Goal: Information Seeking & Learning: Understand process/instructions

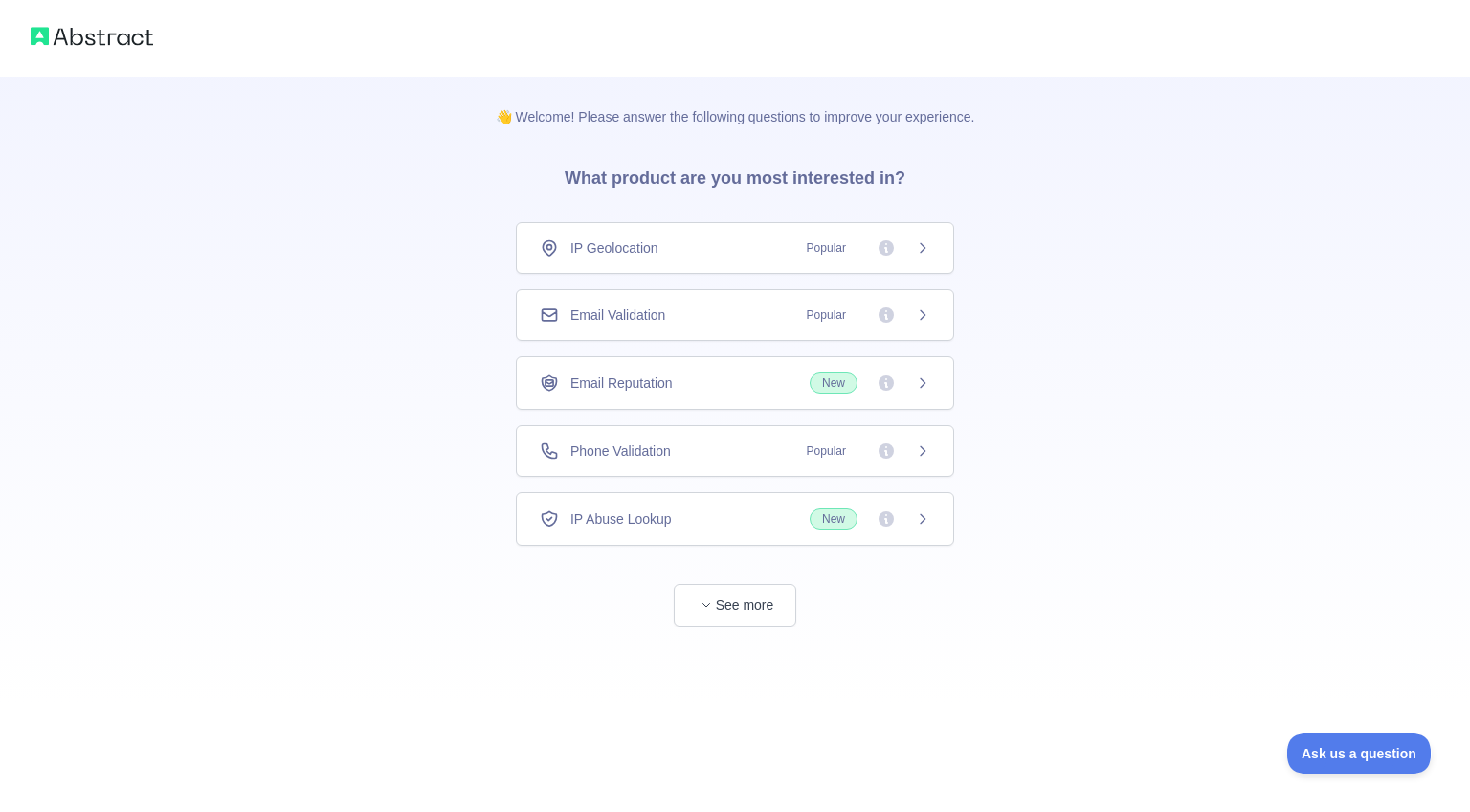
click at [658, 246] on span "IP Geolocation" at bounding box center [615, 248] width 88 height 20
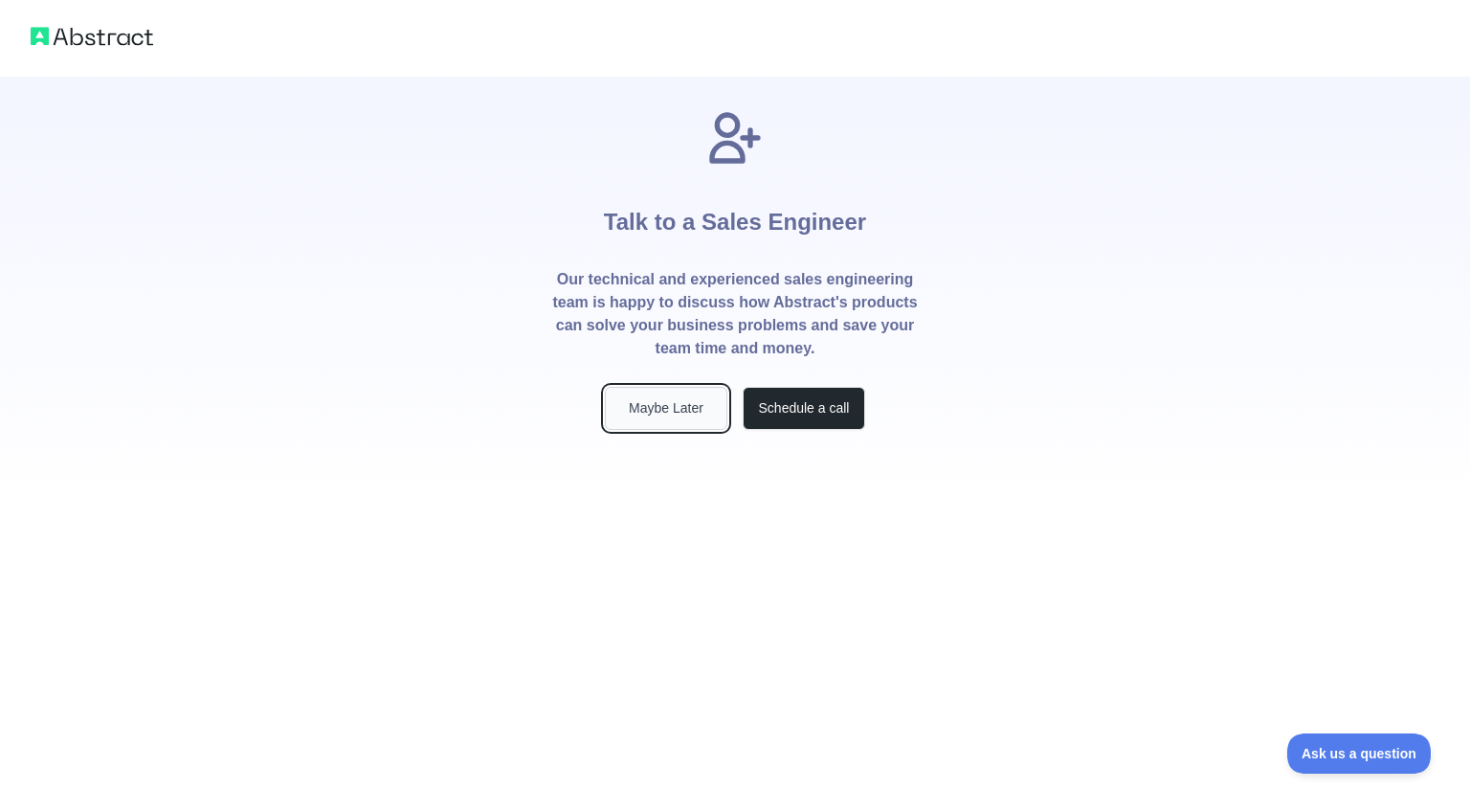
click at [676, 417] on button "Maybe Later" at bounding box center [666, 408] width 123 height 43
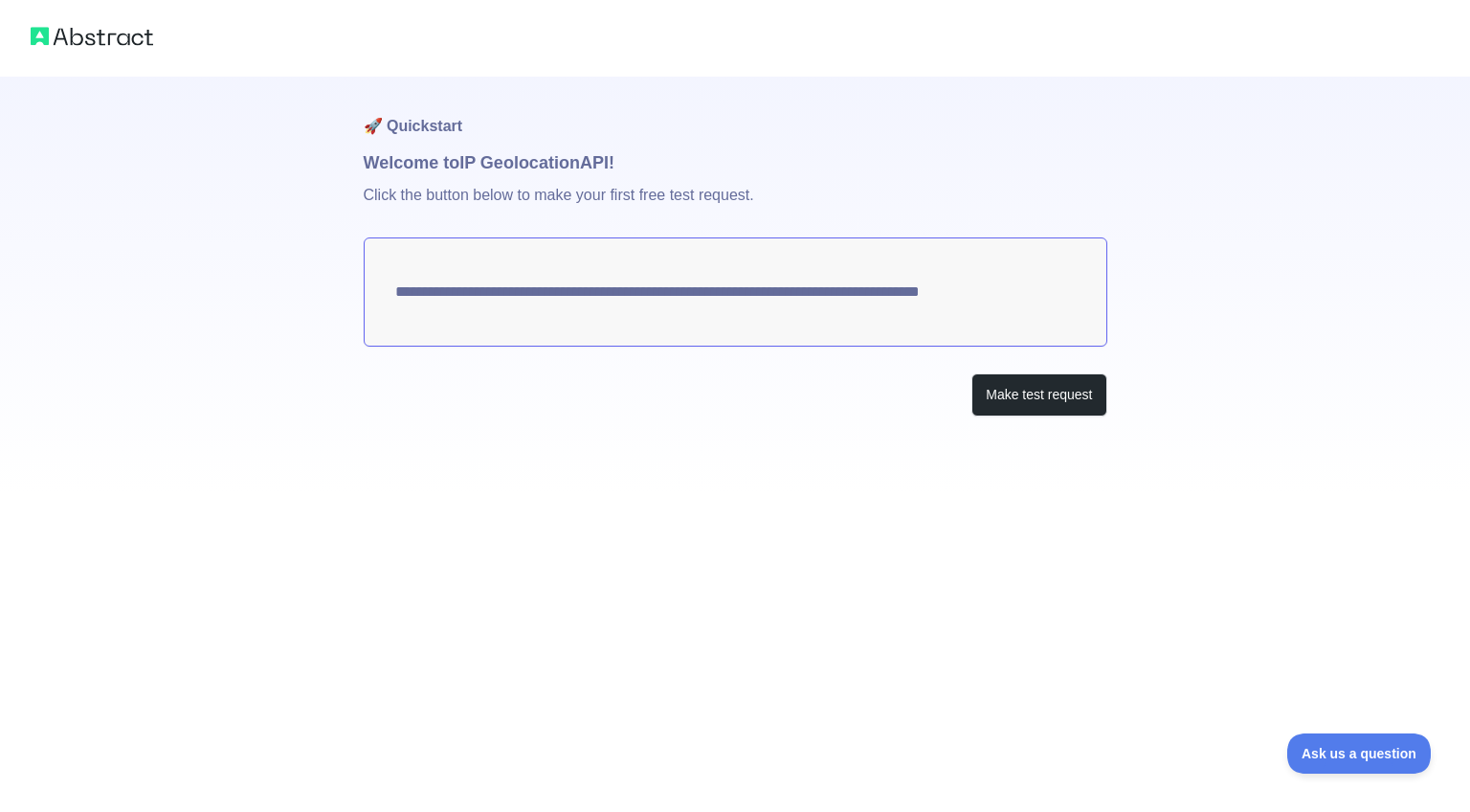
click at [971, 291] on textarea "**********" at bounding box center [735, 291] width 743 height 109
click at [1052, 396] on button "Make test request" at bounding box center [1039, 395] width 135 height 43
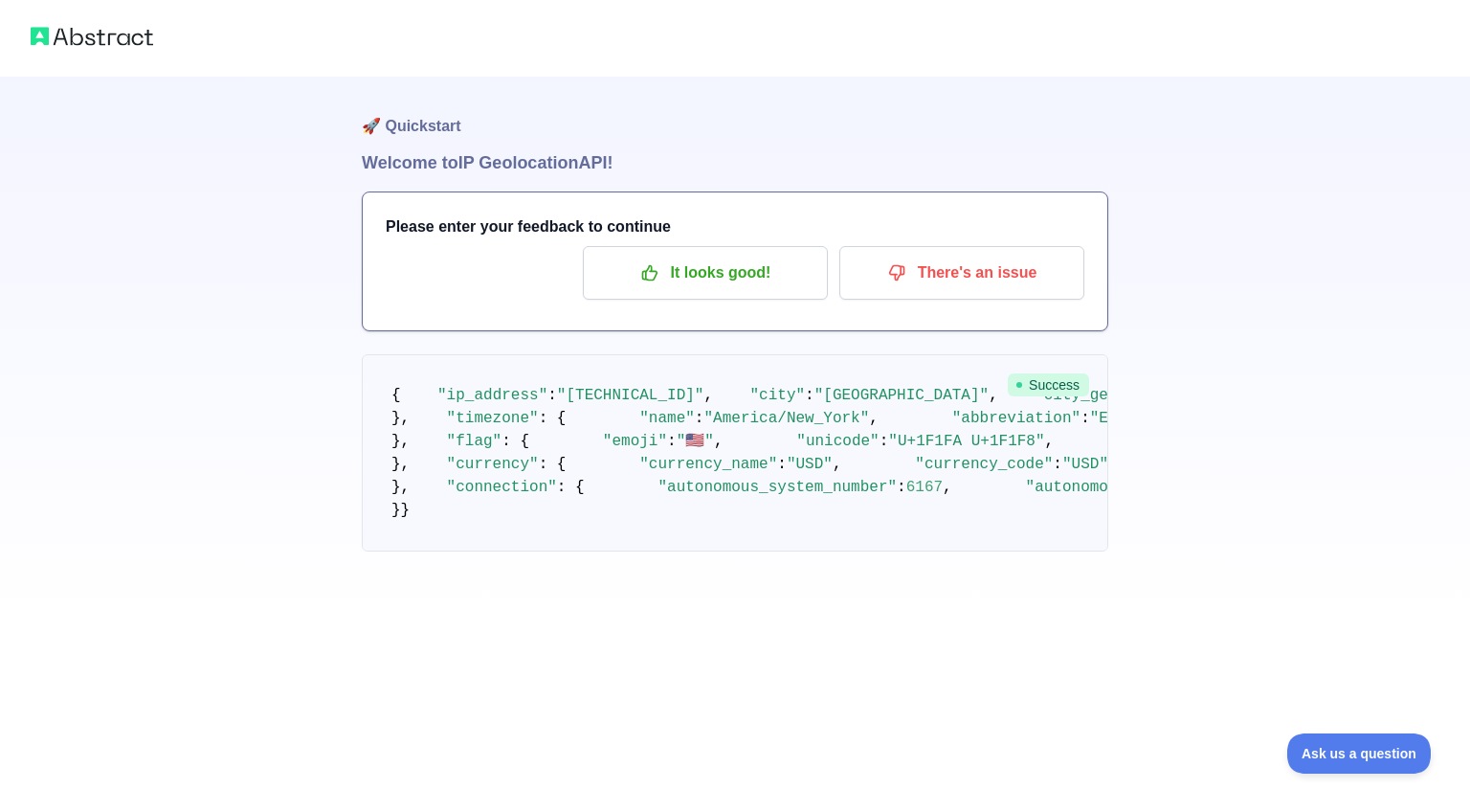
scroll to position [253, 0]
click at [382, 354] on pre "{ "ip_address" : "[TECHNICAL_ID]" , "city" : "[GEOGRAPHIC_DATA]" , "city_geonam…" at bounding box center [735, 452] width 746 height 197
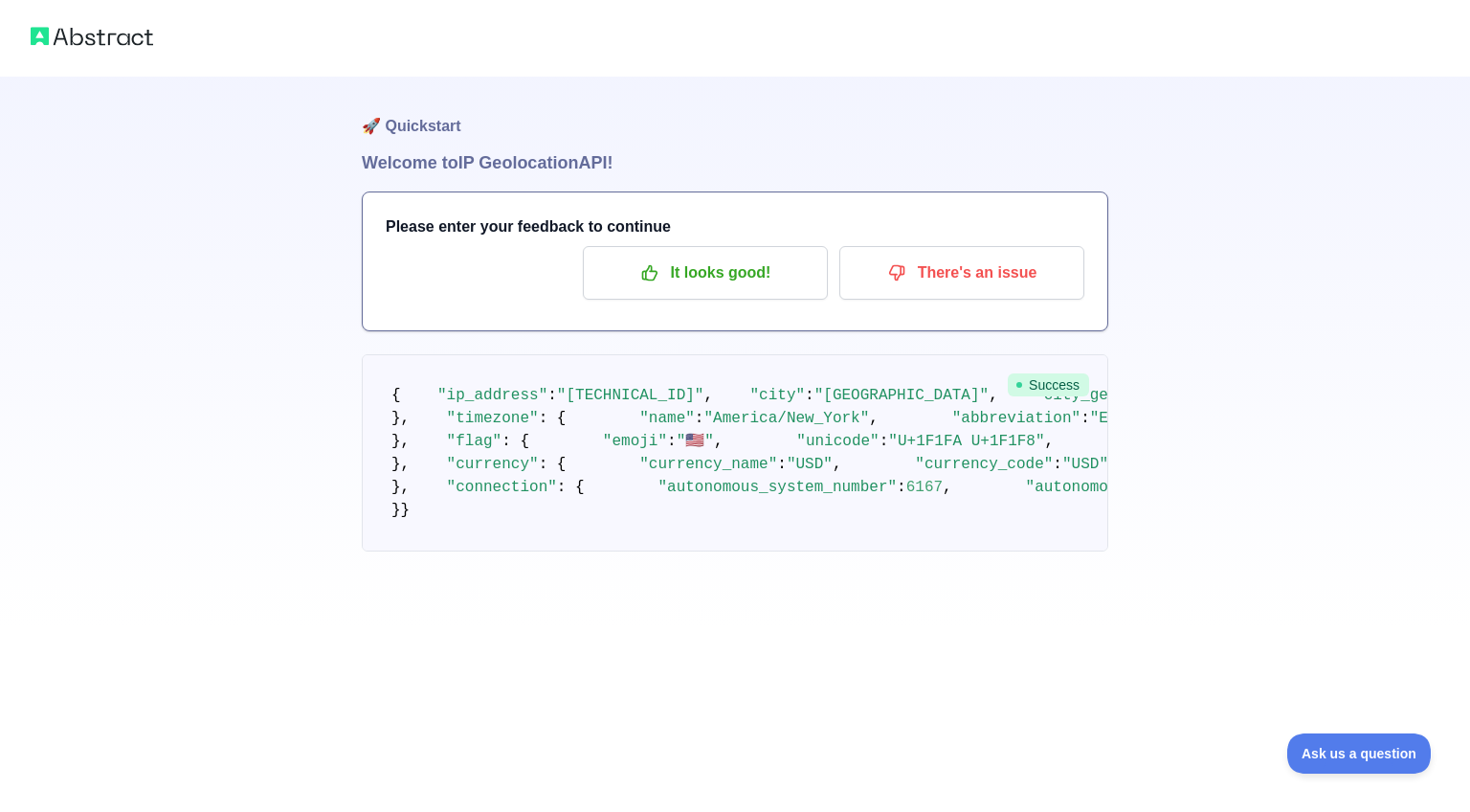
click at [398, 386] on span "{" at bounding box center [396, 395] width 10 height 18
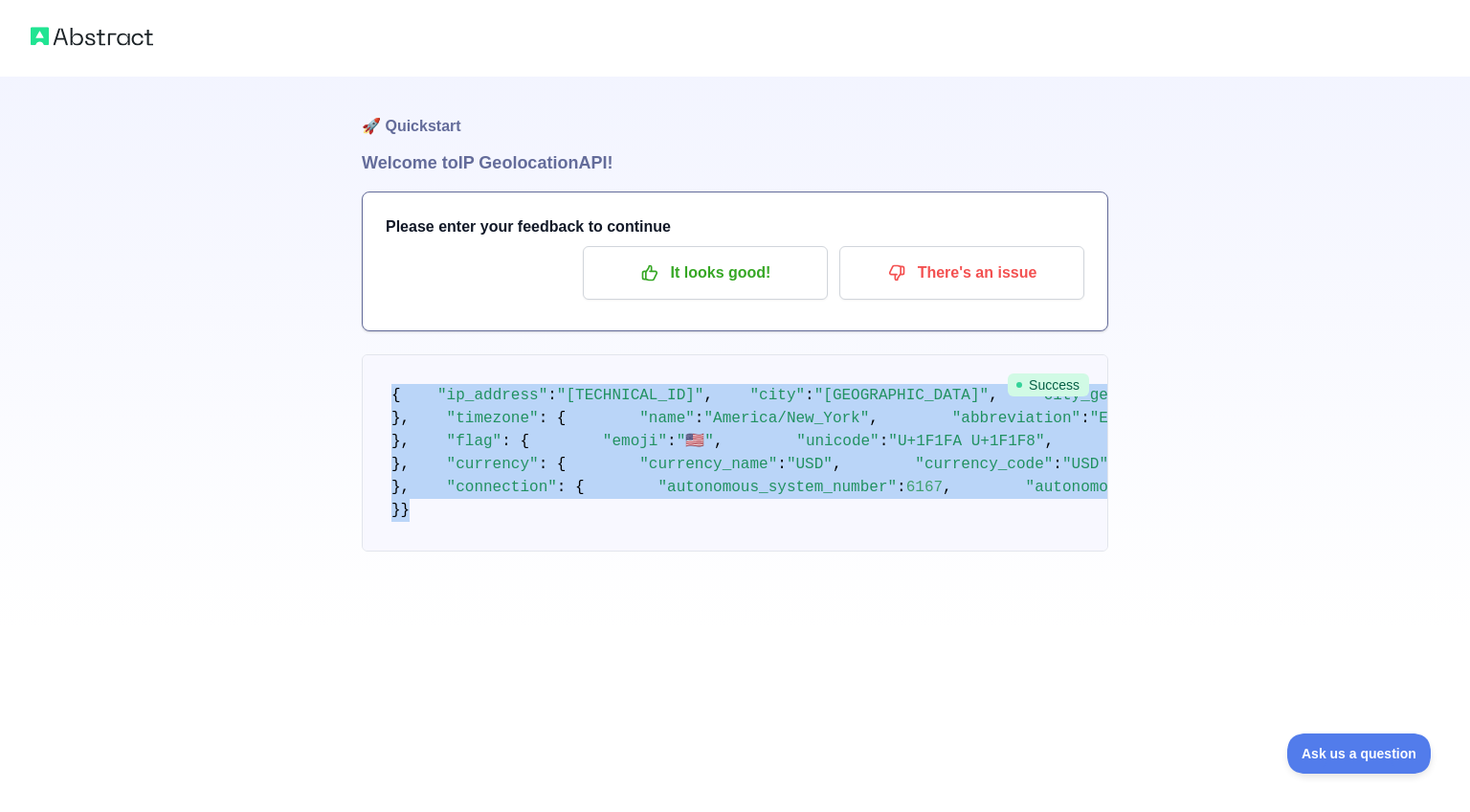
drag, startPoint x: 375, startPoint y: 129, endPoint x: 587, endPoint y: 759, distance: 664.7
click at [628, 811] on div "🚀 Quickstart Welcome to IP Geolocation API! Please enter your feedback to conti…" at bounding box center [735, 406] width 1470 height 812
copy div "{ "lo_ipsumdo" : "6535:5314:s160:a115:c2ad:388e:68se:7937" , "doei" : "Temporin…"
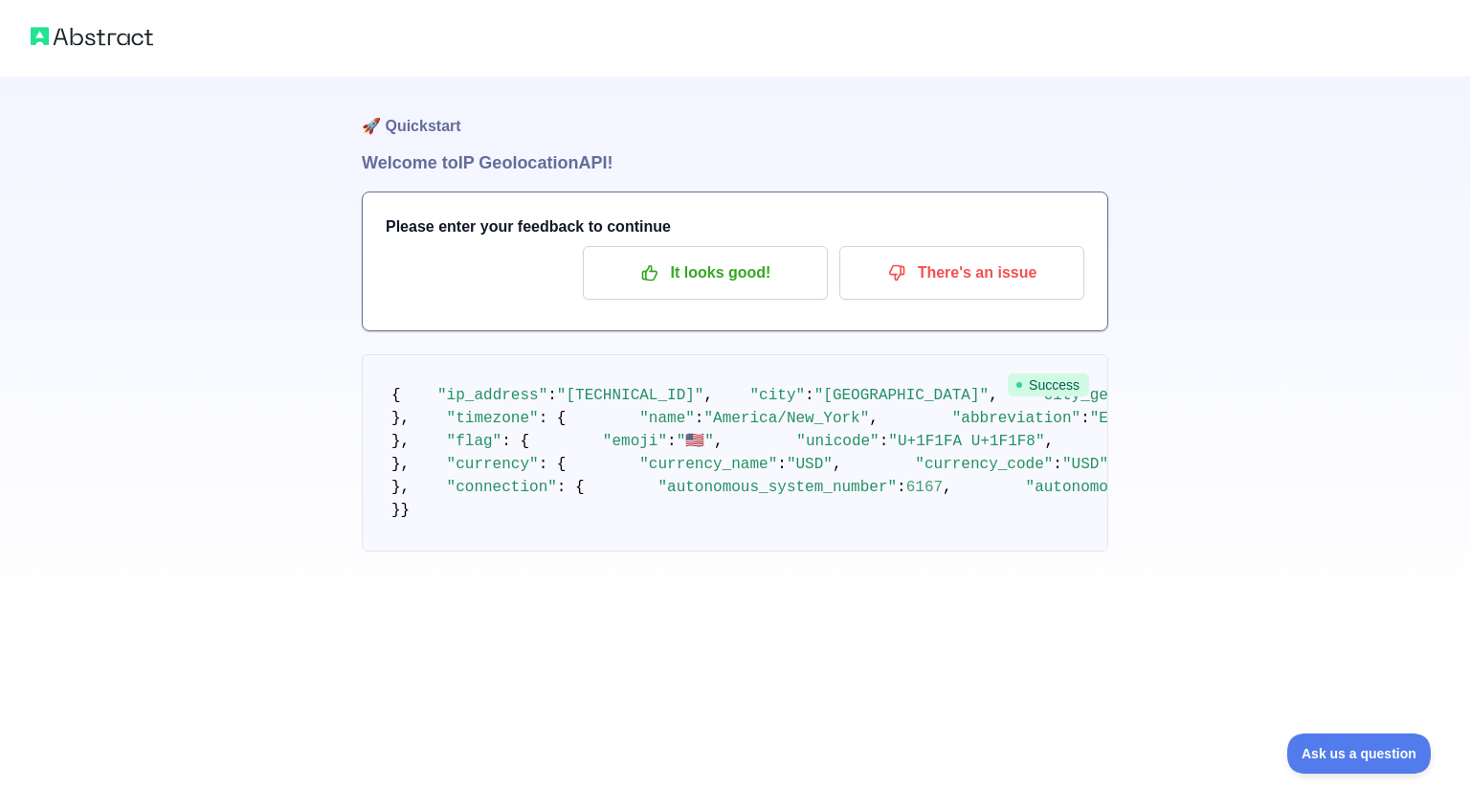
click at [756, 354] on pre "{ "ip_address" : "[TECHNICAL_ID]" , "city" : "[GEOGRAPHIC_DATA]" , "city_geonam…" at bounding box center [735, 452] width 746 height 197
click at [710, 278] on p "It looks good!" at bounding box center [705, 273] width 217 height 32
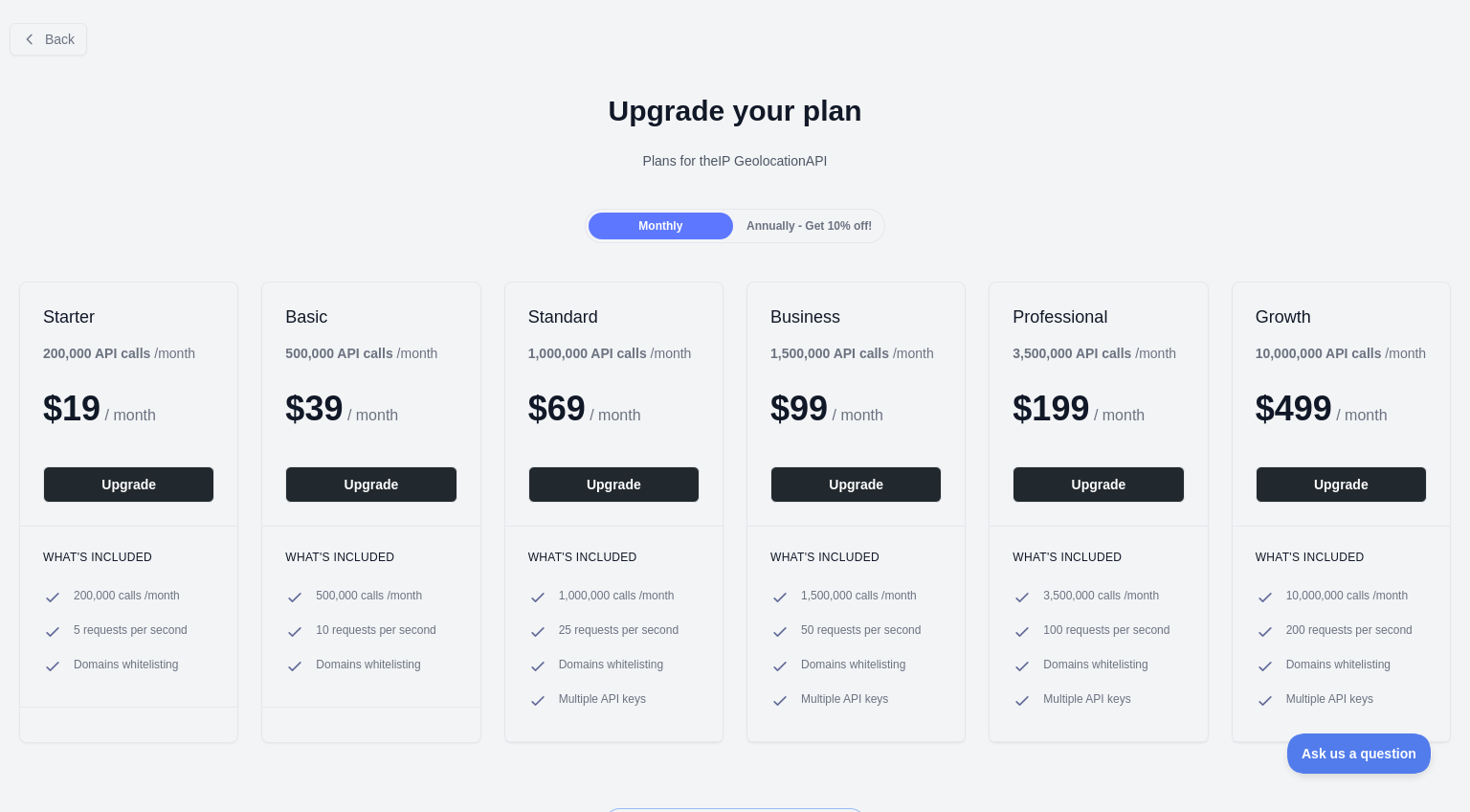
click at [529, 137] on div "Upgrade your plan Plans for the IP Geolocation API" at bounding box center [735, 139] width 1470 height 138
click at [456, 184] on div "Upgrade your plan Plans for the IP Geolocation API" at bounding box center [735, 139] width 1470 height 138
click at [1025, 158] on div "Plans for the IP Geolocation API" at bounding box center [735, 161] width 1440 height 20
click at [944, 177] on div "Upgrade your plan Plans for the IP Geolocation API" at bounding box center [735, 139] width 1470 height 138
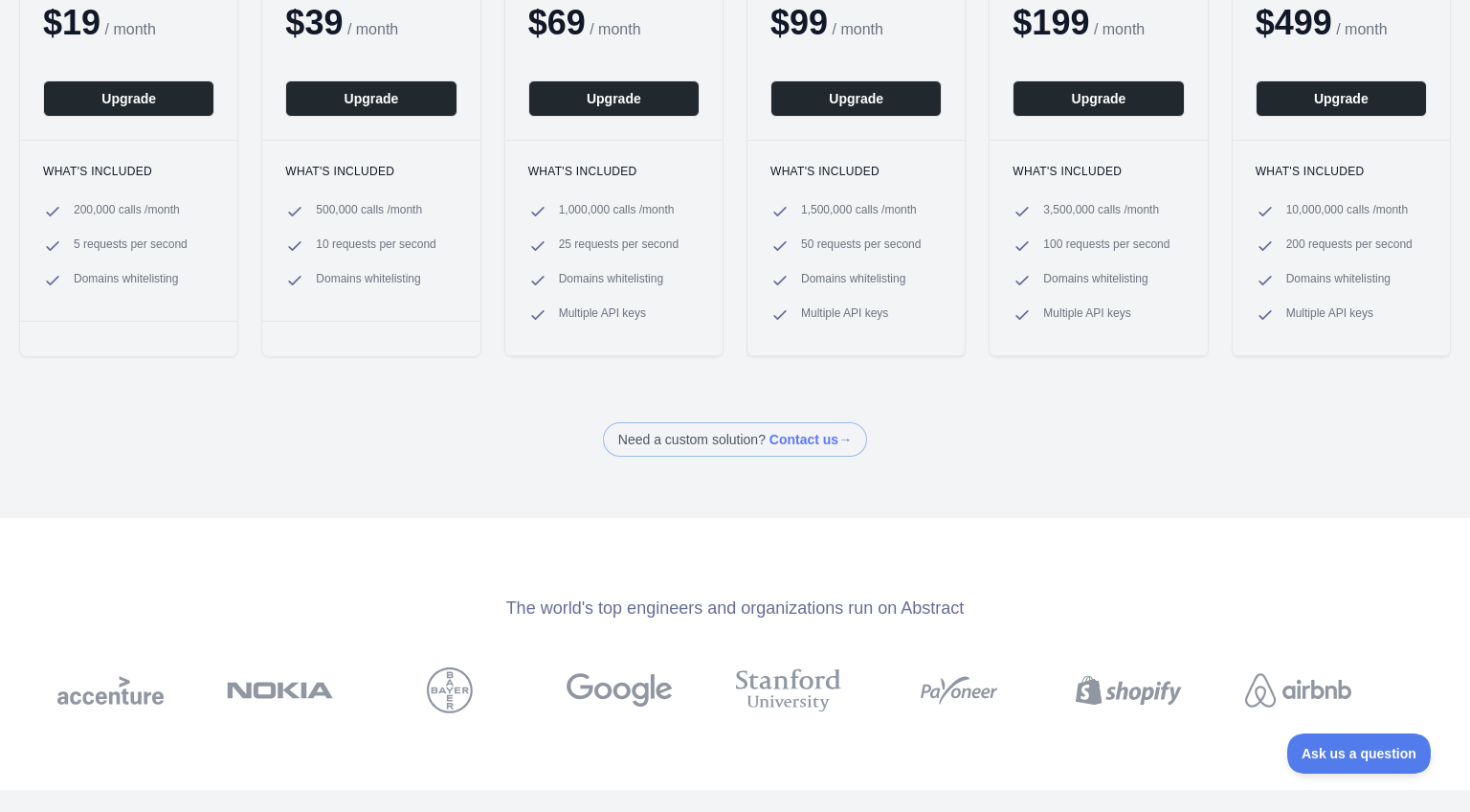
scroll to position [428, 0]
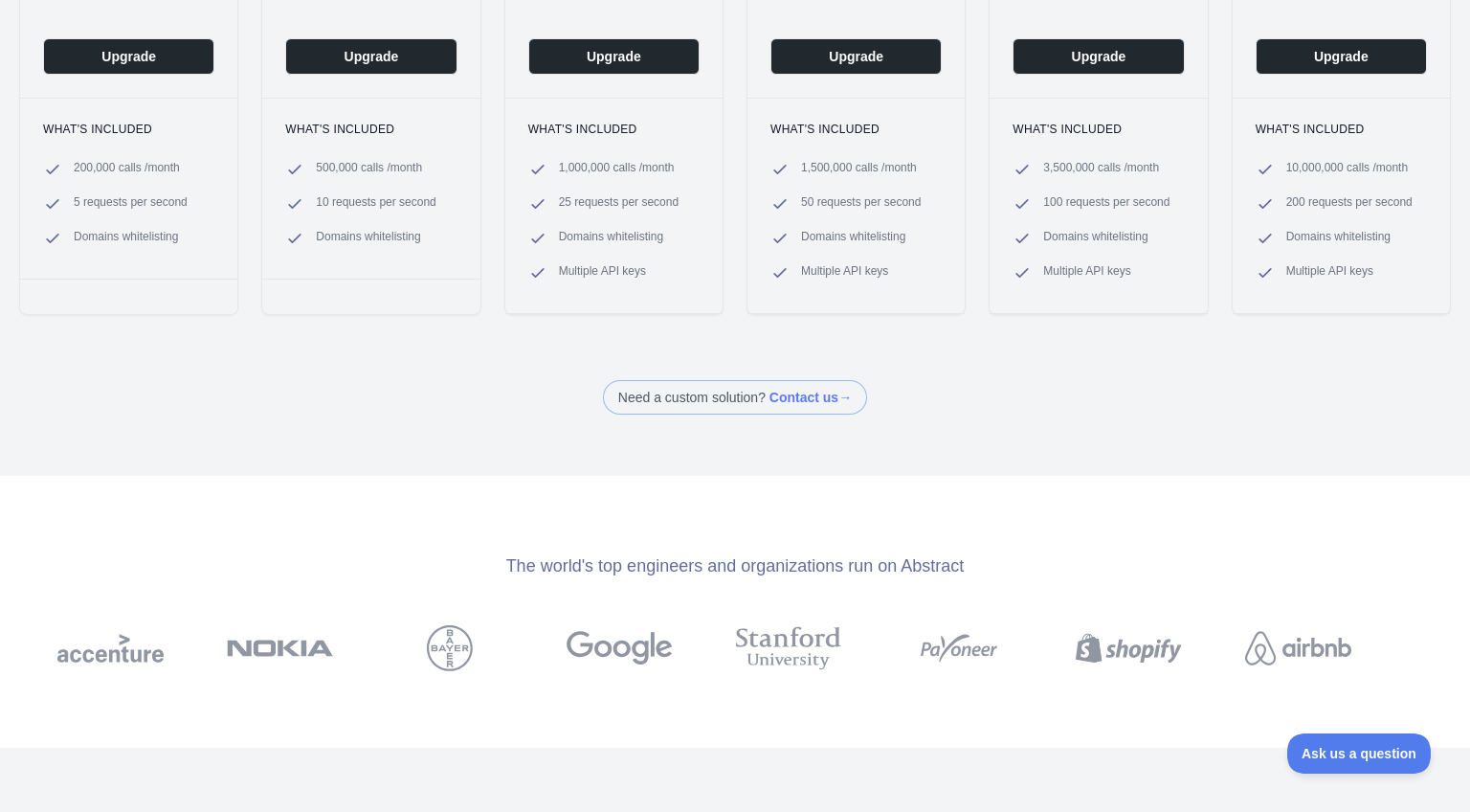
click at [1002, 405] on div "Need a custom solution? Contact us →" at bounding box center [735, 396] width 1470 height 34
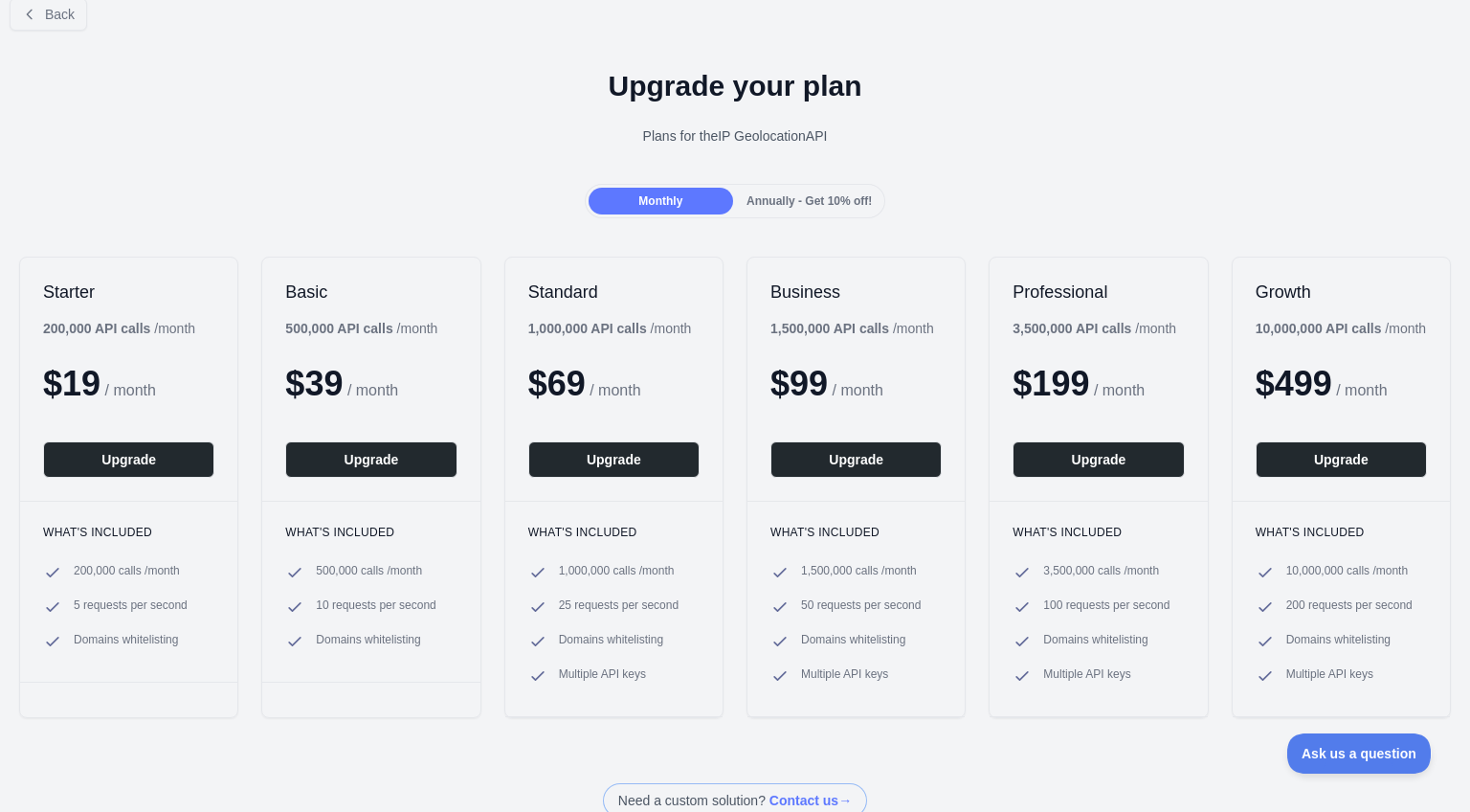
scroll to position [0, 0]
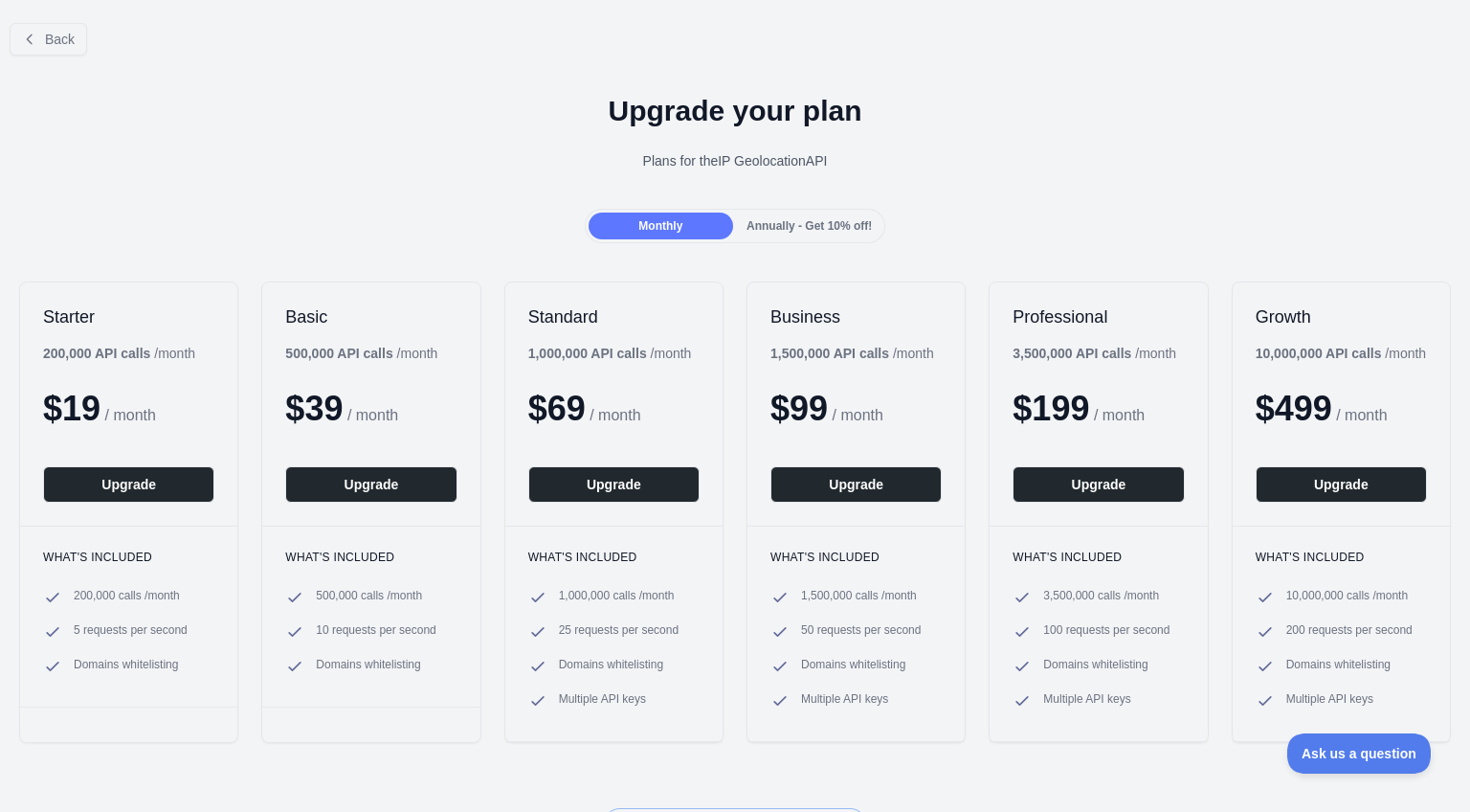
click at [1040, 218] on div "Monthly Annually - Get 10% off!" at bounding box center [735, 226] width 1470 height 34
click at [854, 218] on div "Annually - Get 10% off!" at bounding box center [808, 226] width 144 height 26
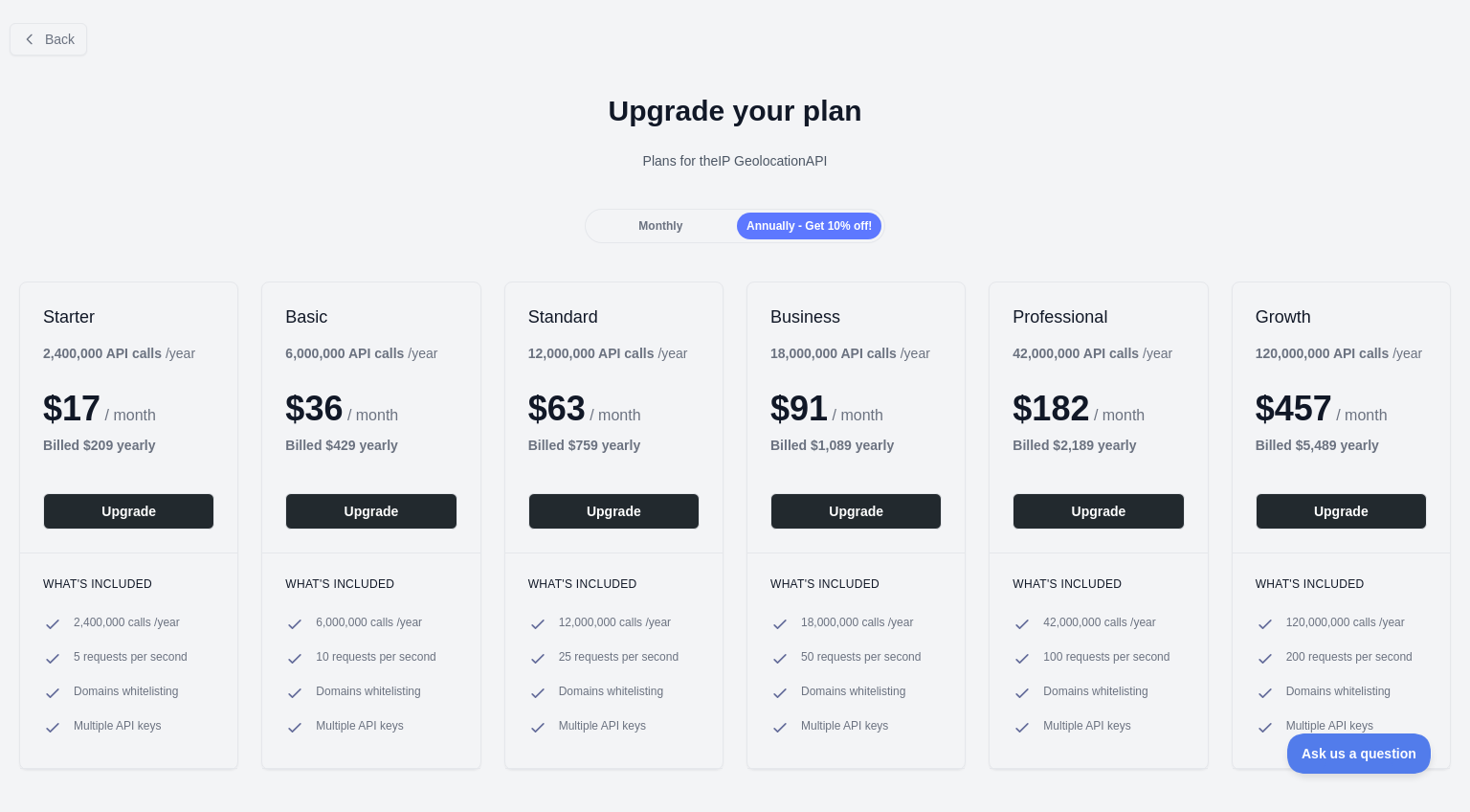
click at [686, 219] on div "Monthly" at bounding box center [660, 226] width 144 height 26
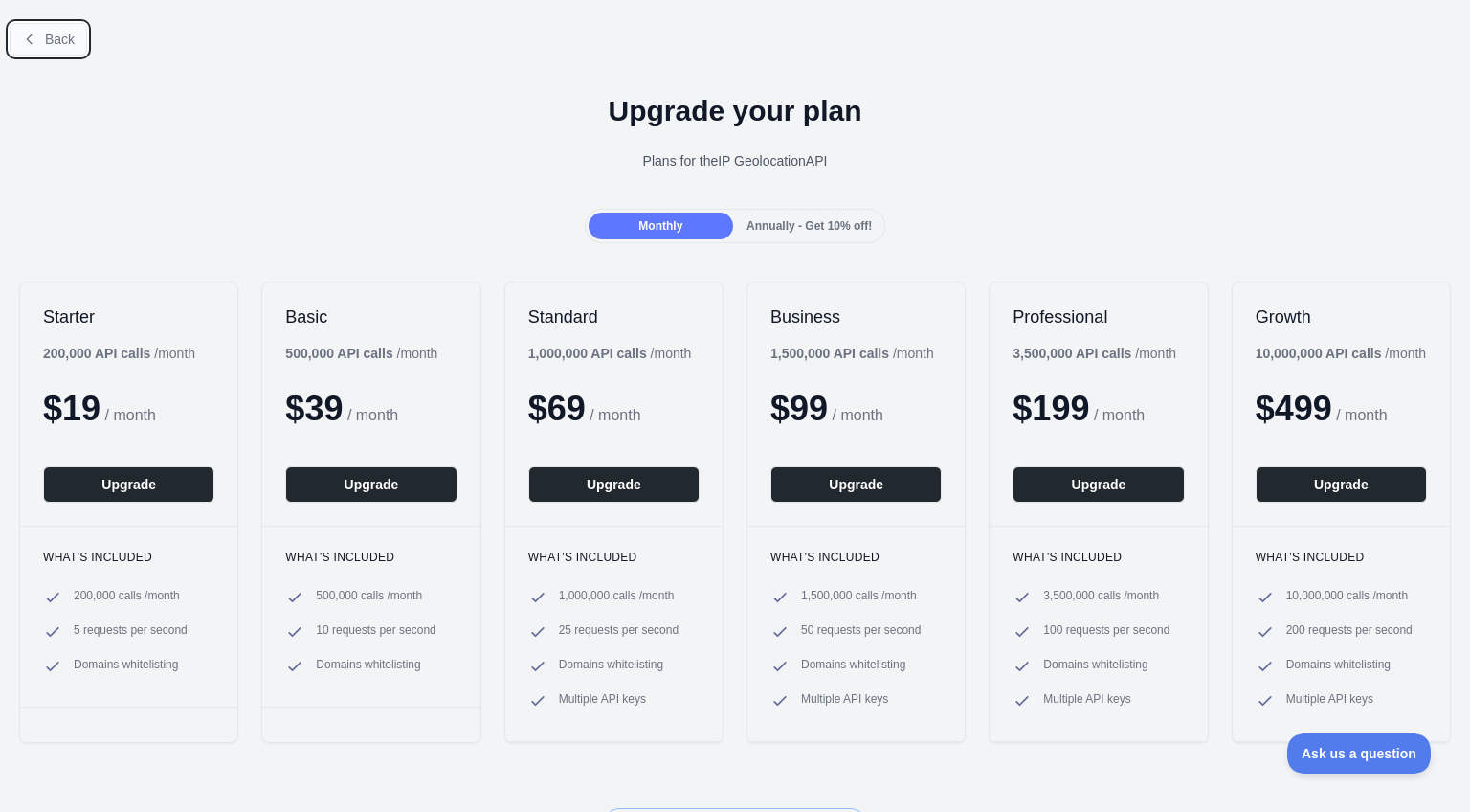
click at [60, 48] on button "Back" at bounding box center [48, 38] width 77 height 32
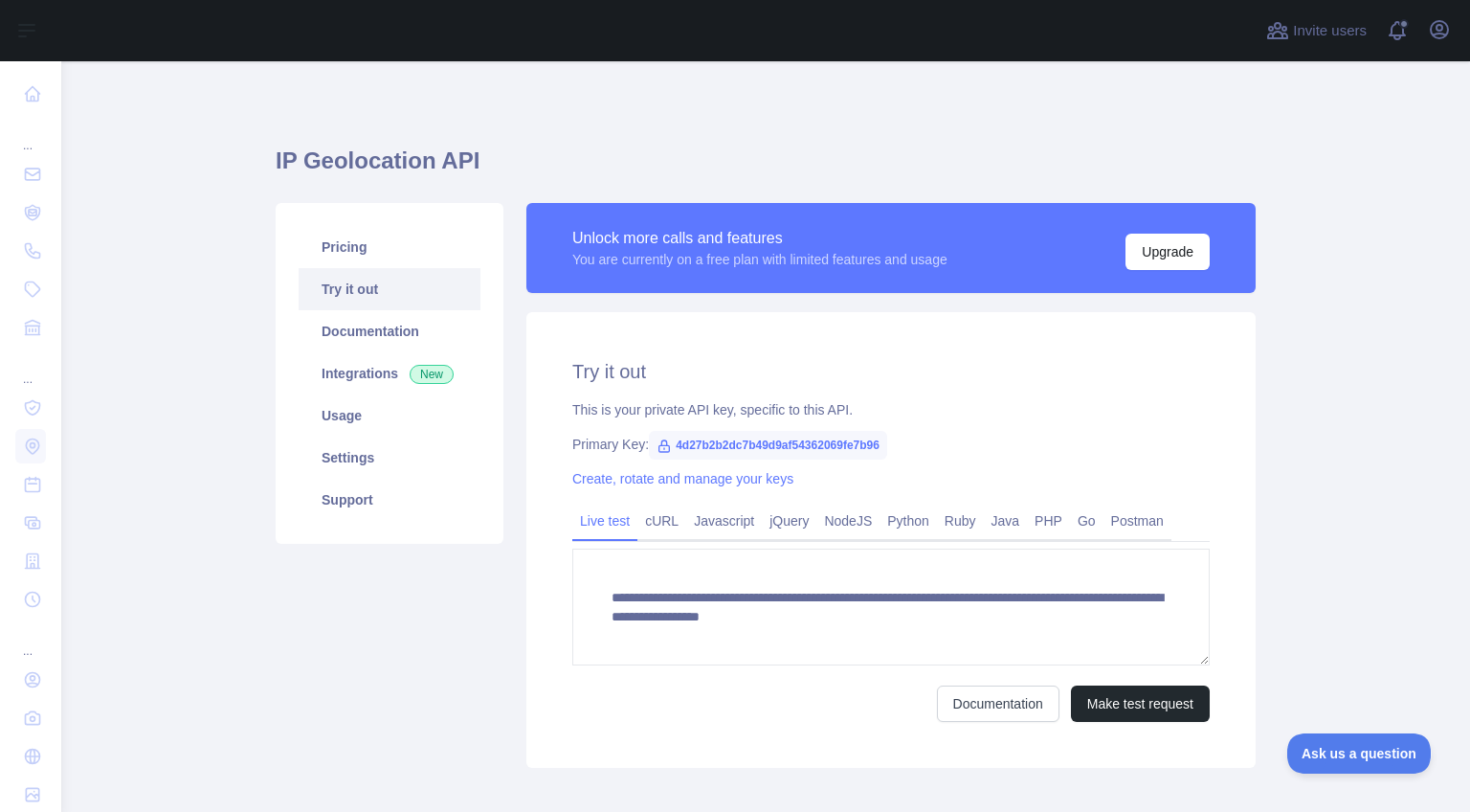
click at [735, 132] on div "**********" at bounding box center [765, 450] width 980 height 687
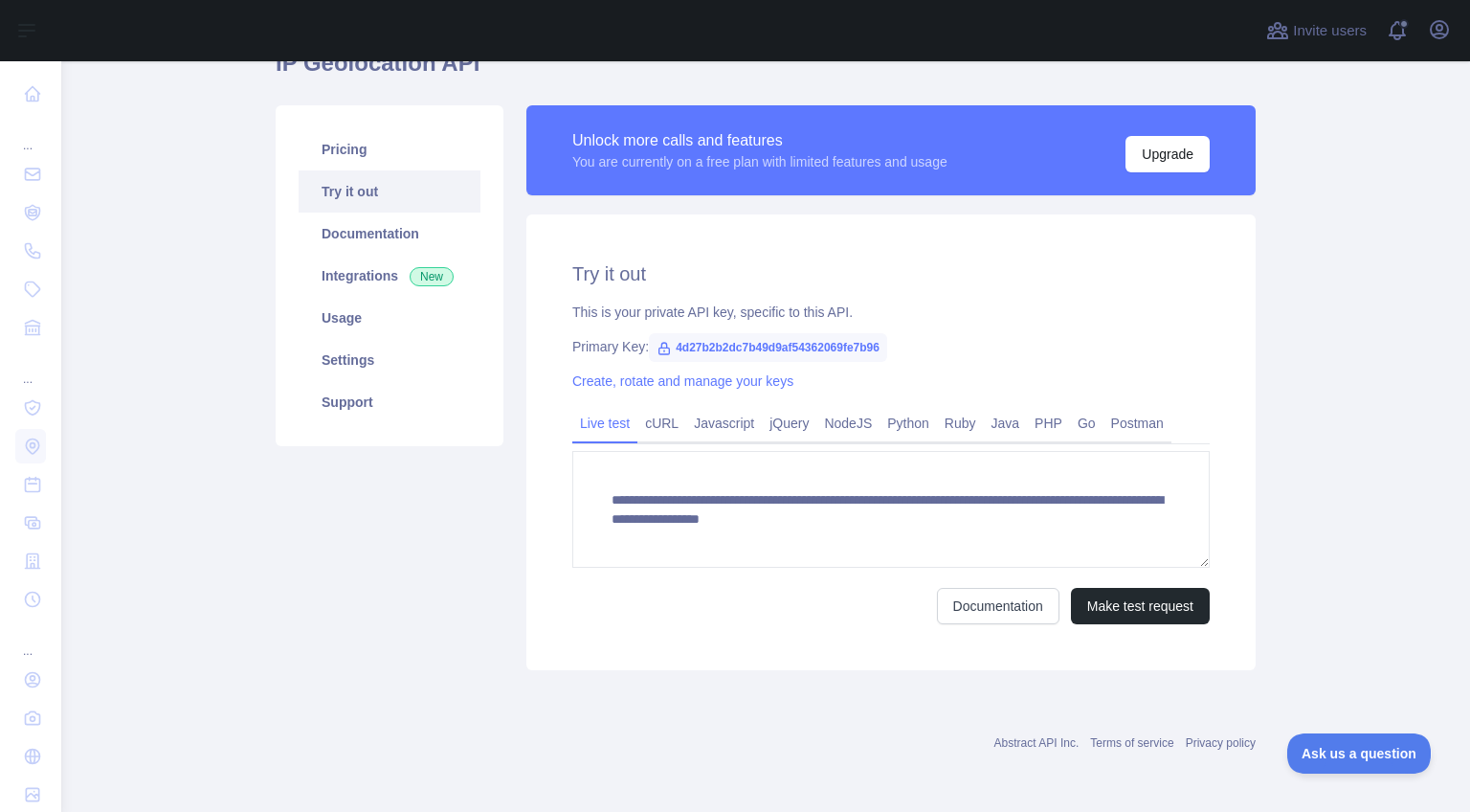
click at [766, 340] on span "4d27b2b2dc7b49d9af54362069fe7b96" at bounding box center [768, 347] width 238 height 28
click at [779, 344] on span "4d27b2b2dc7b49d9af54362069fe7b96" at bounding box center [768, 347] width 238 height 28
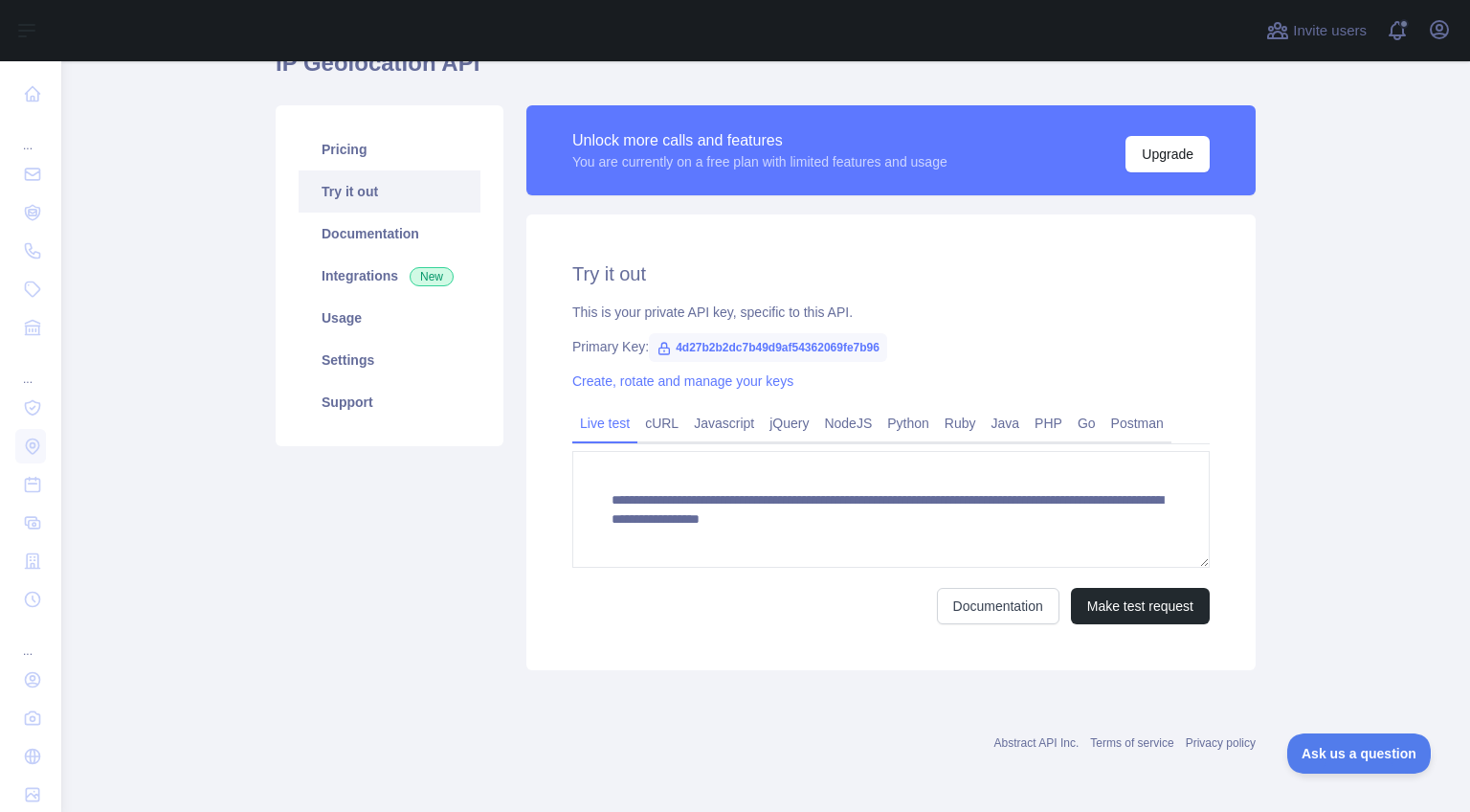
click at [1101, 352] on div "Primary Key: 4d27b2b2dc7b49d9af54362069fe7b96" at bounding box center [891, 347] width 637 height 20
click at [666, 426] on link "cURL" at bounding box center [662, 423] width 49 height 30
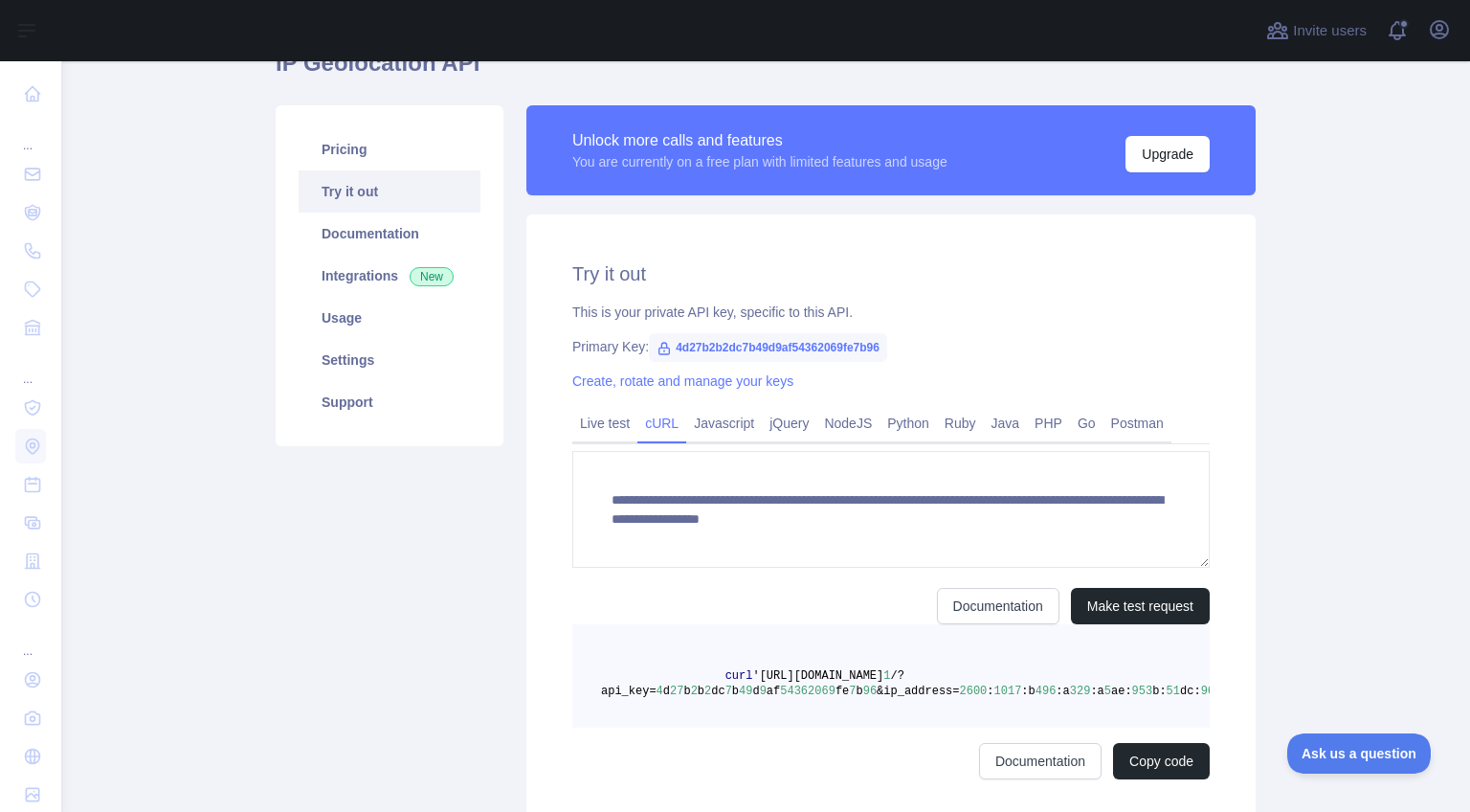
scroll to position [79, 0]
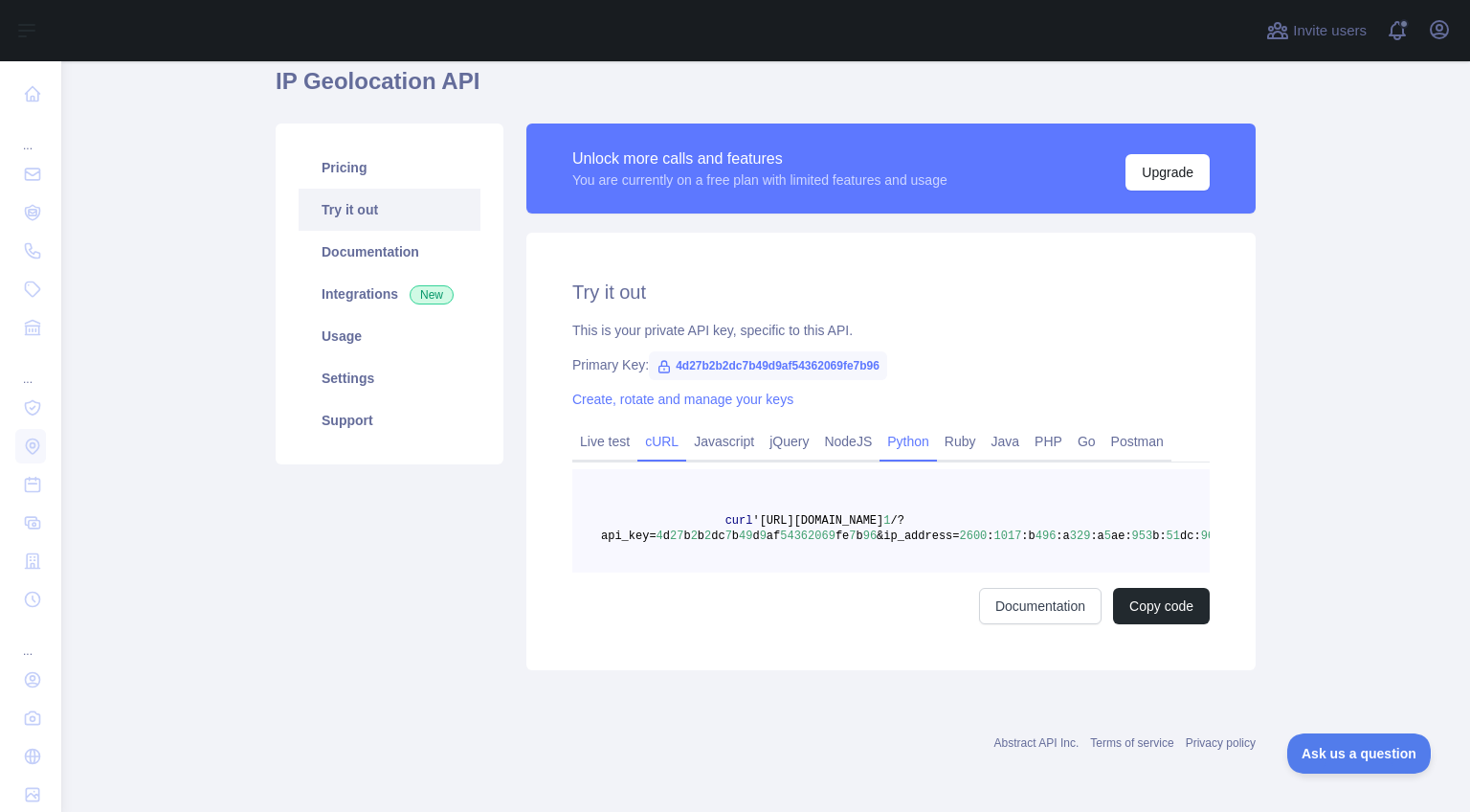
click at [917, 441] on link "Python" at bounding box center [908, 440] width 58 height 30
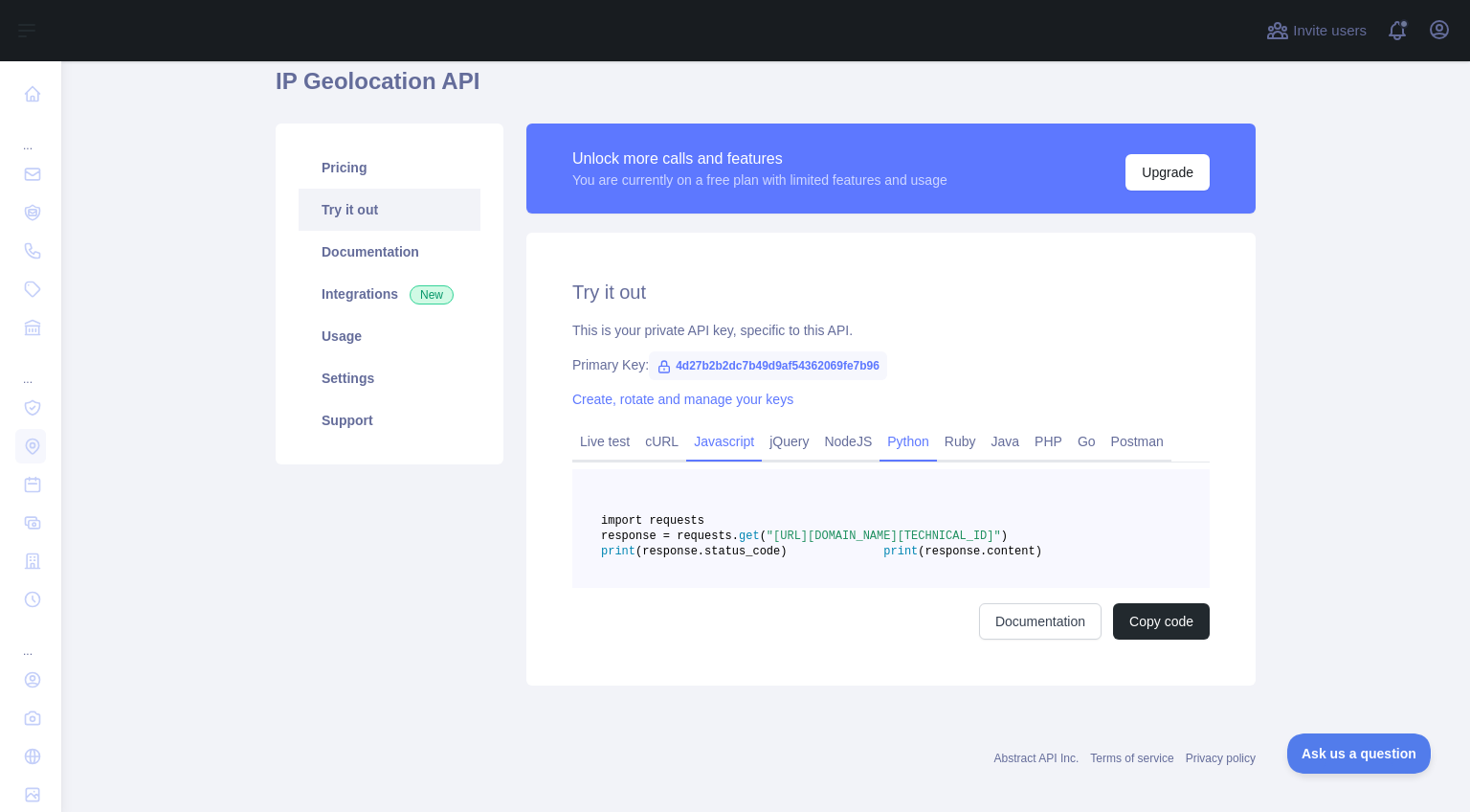
click at [734, 449] on link "Javascript" at bounding box center [724, 440] width 76 height 30
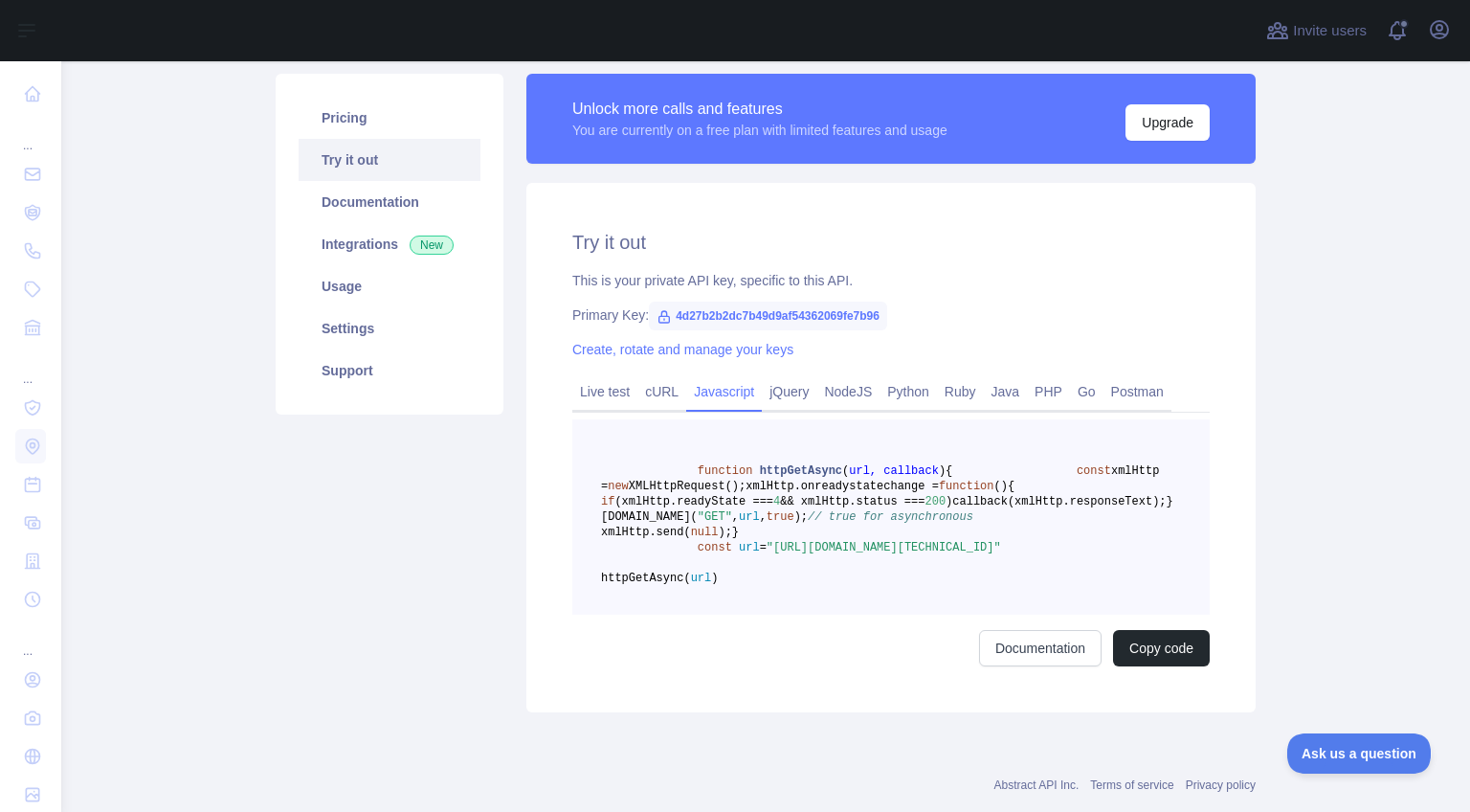
scroll to position [131, 0]
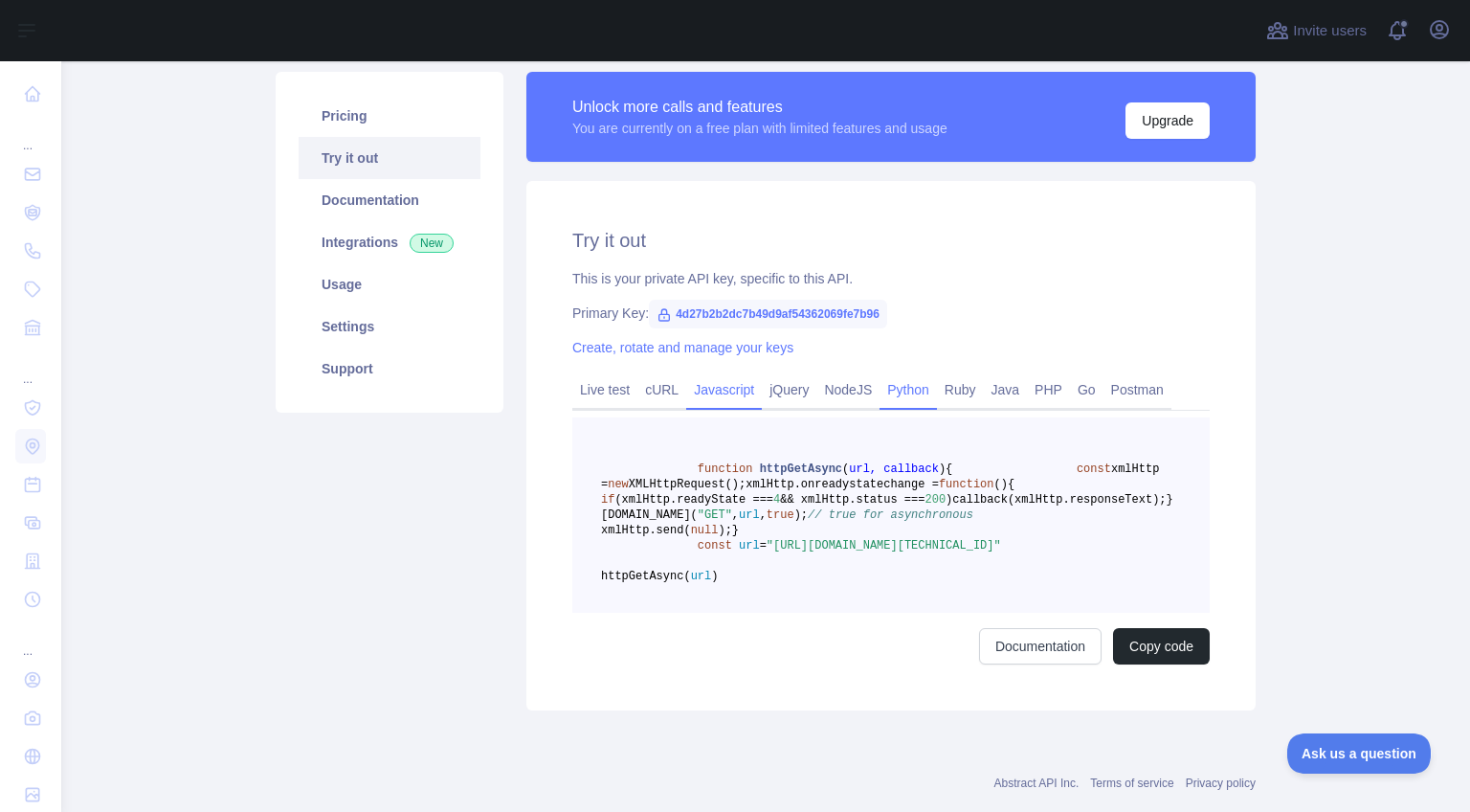
click at [930, 391] on link "Python" at bounding box center [908, 389] width 58 height 30
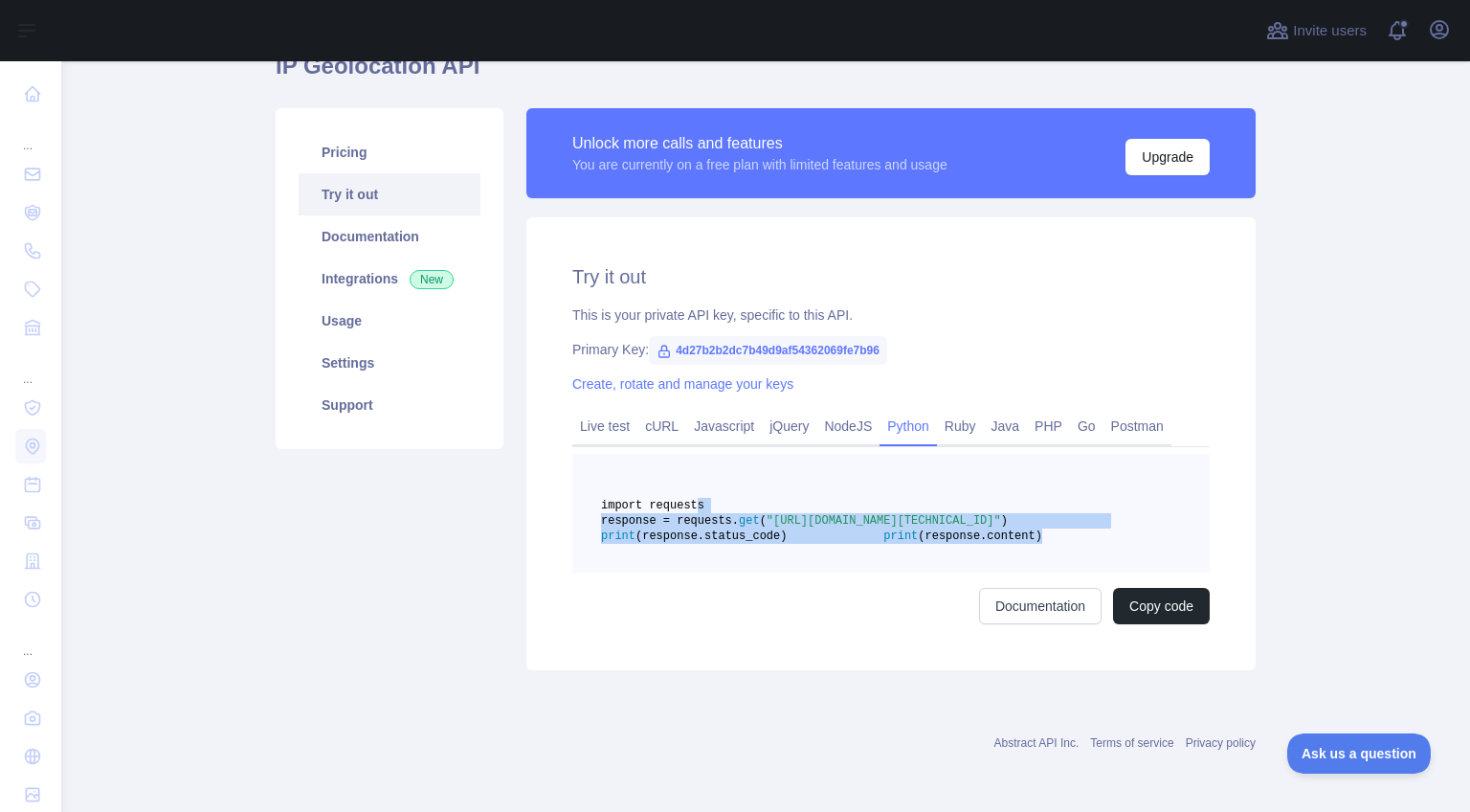
drag, startPoint x: 698, startPoint y: 468, endPoint x: 907, endPoint y: 572, distance: 233.4
click at [907, 572] on pre "import requests response = requests. get ( "[URL][DOMAIN_NAME][TECHNICAL_ID]" )…" at bounding box center [891, 513] width 637 height 119
copy code "import requests response = requests. get ( "[URL][DOMAIN_NAME][TECHNICAL_ID]" )…"
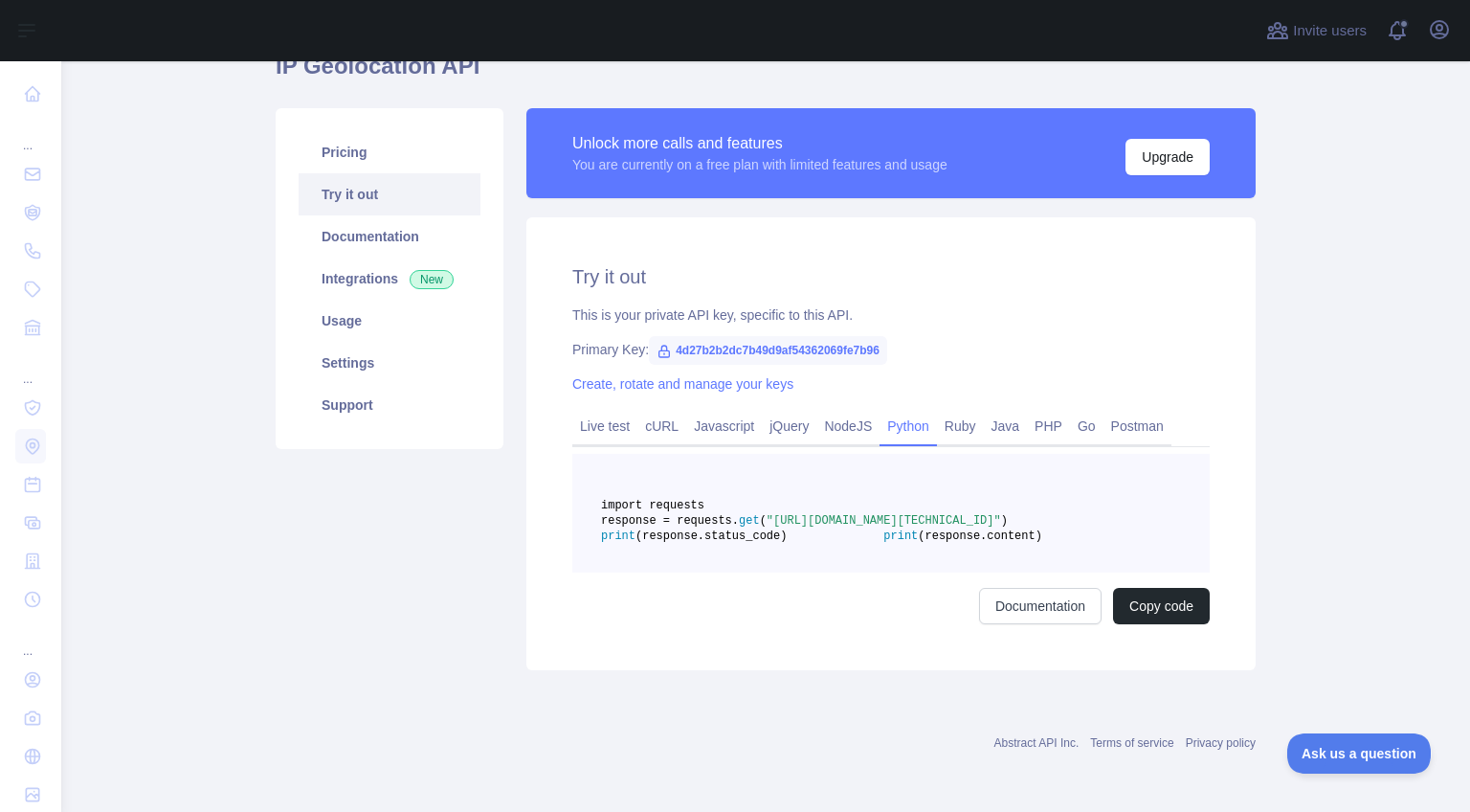
click at [378, 640] on div "Pricing Try it out Documentation Integrations New Usage Settings Support" at bounding box center [389, 388] width 251 height 562
click at [356, 299] on link "Usage" at bounding box center [388, 320] width 181 height 42
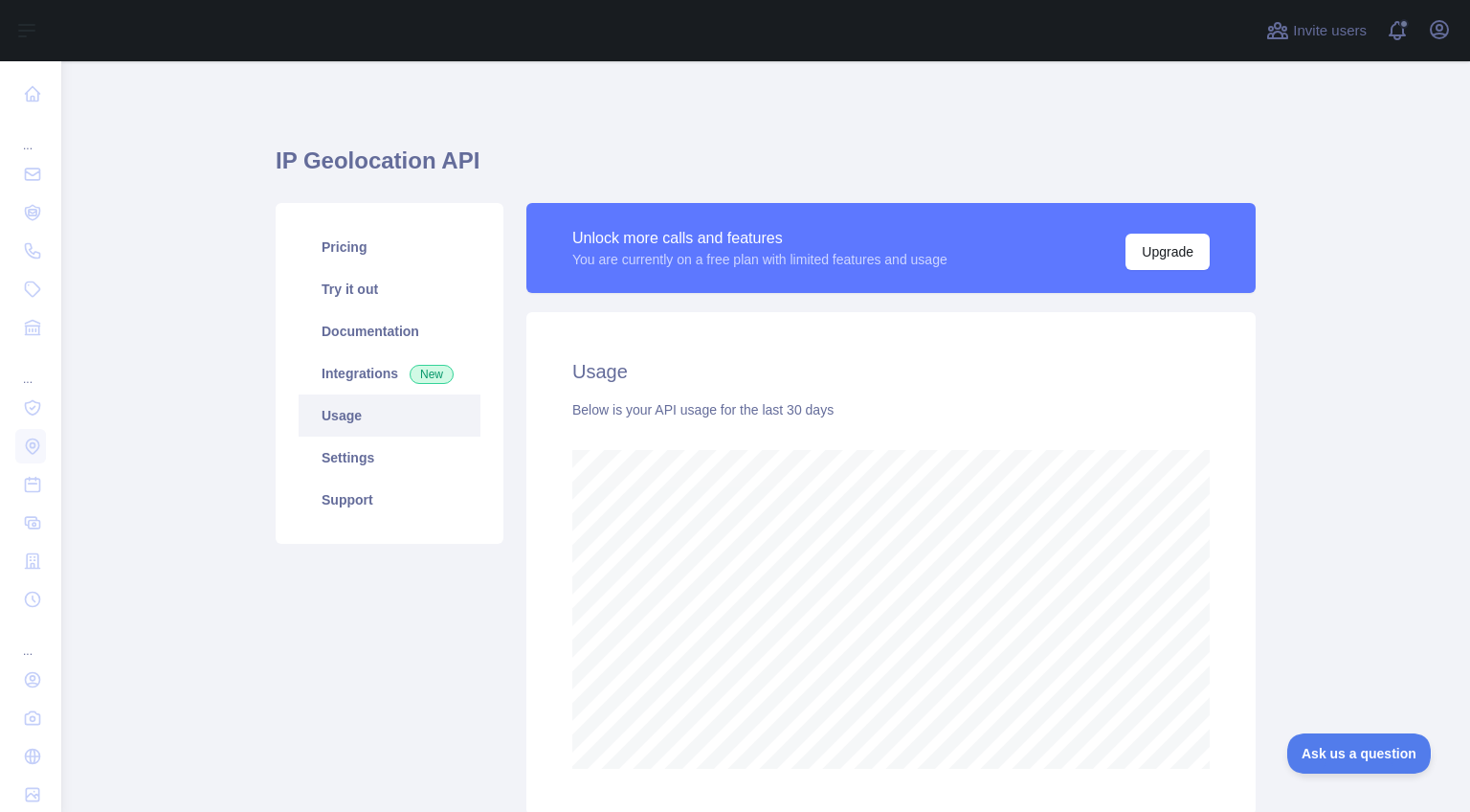
scroll to position [750, 1409]
click at [375, 233] on link "Pricing" at bounding box center [388, 246] width 181 height 42
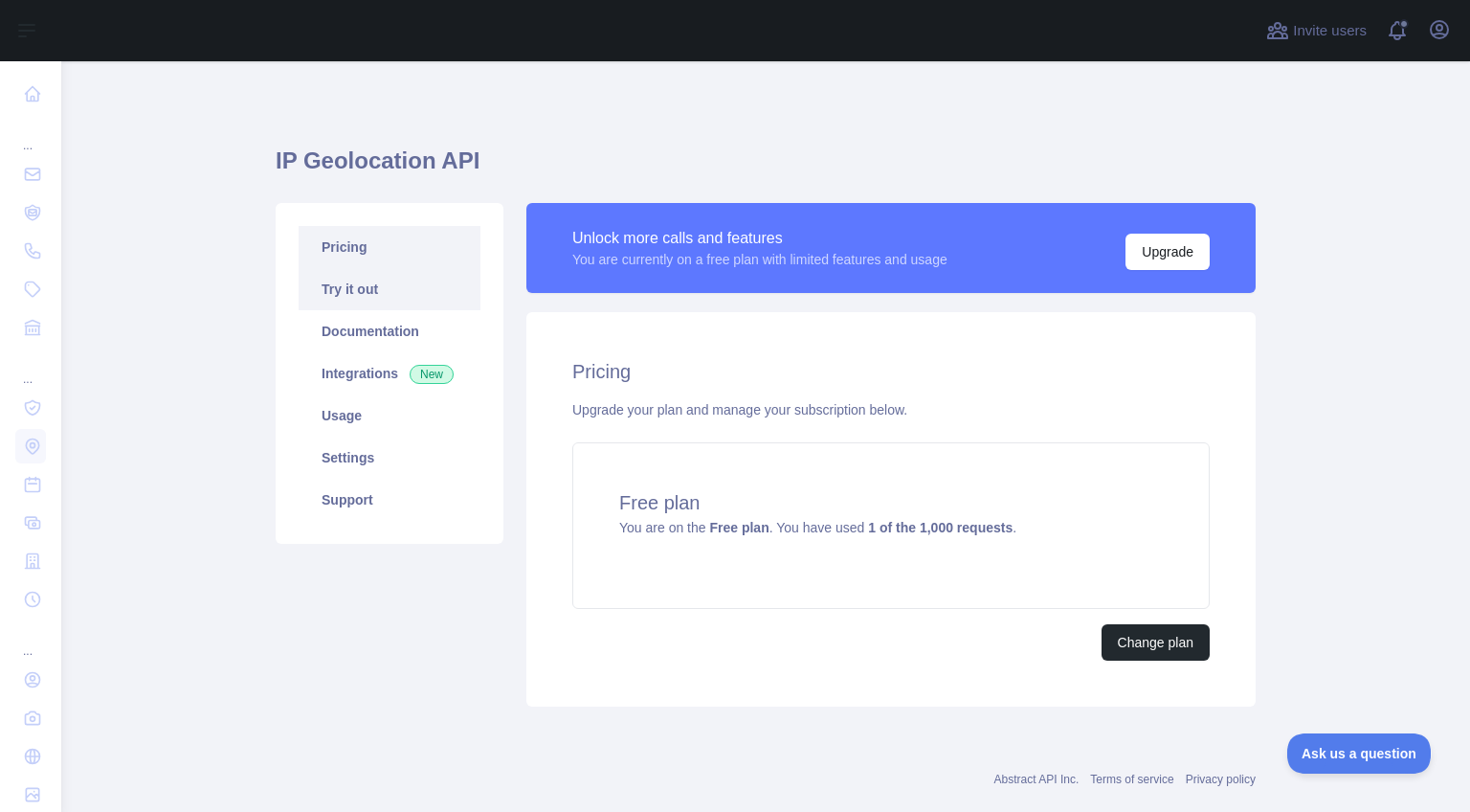
click at [375, 281] on link "Try it out" at bounding box center [388, 288] width 181 height 42
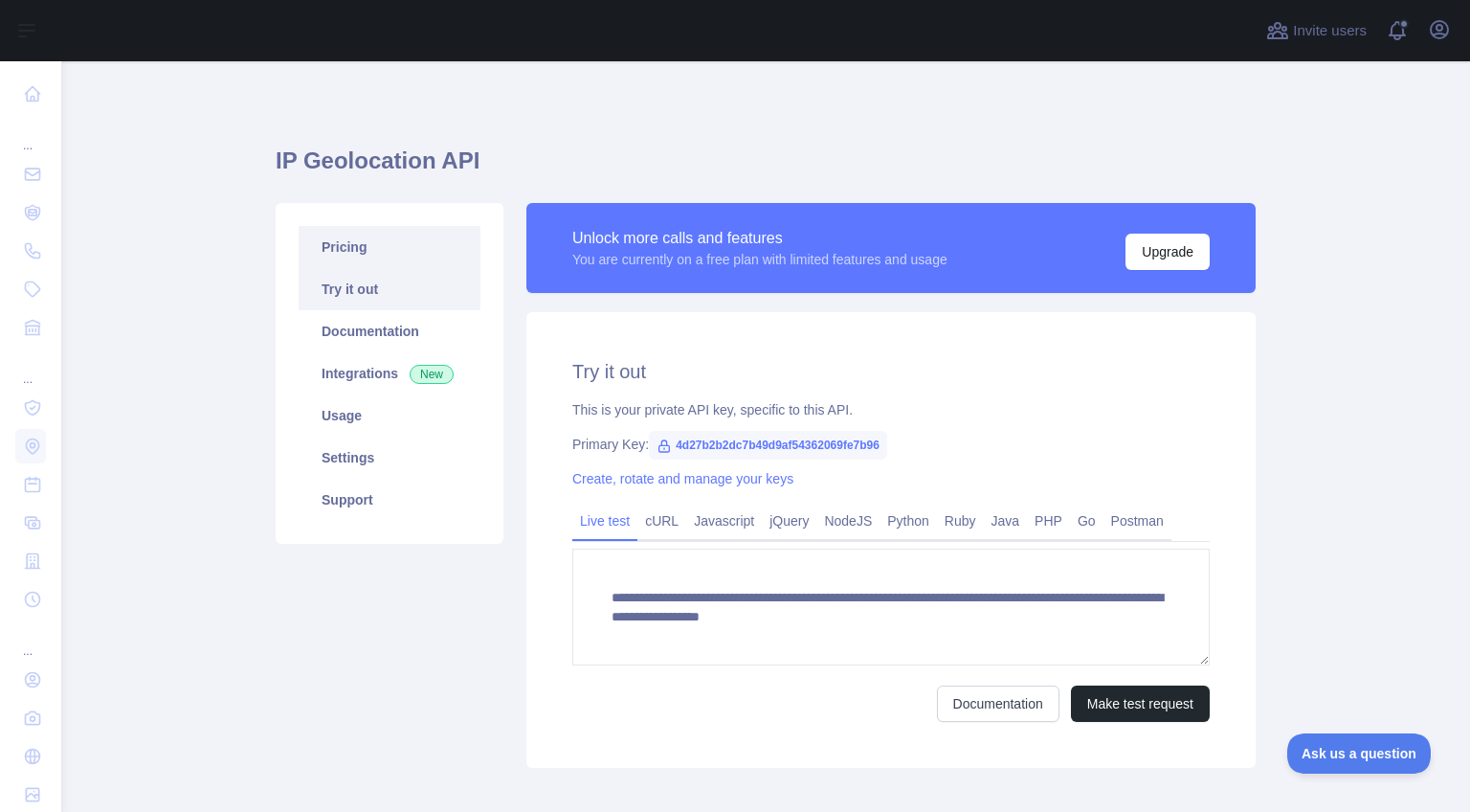
click at [366, 241] on link "Pricing" at bounding box center [388, 246] width 181 height 42
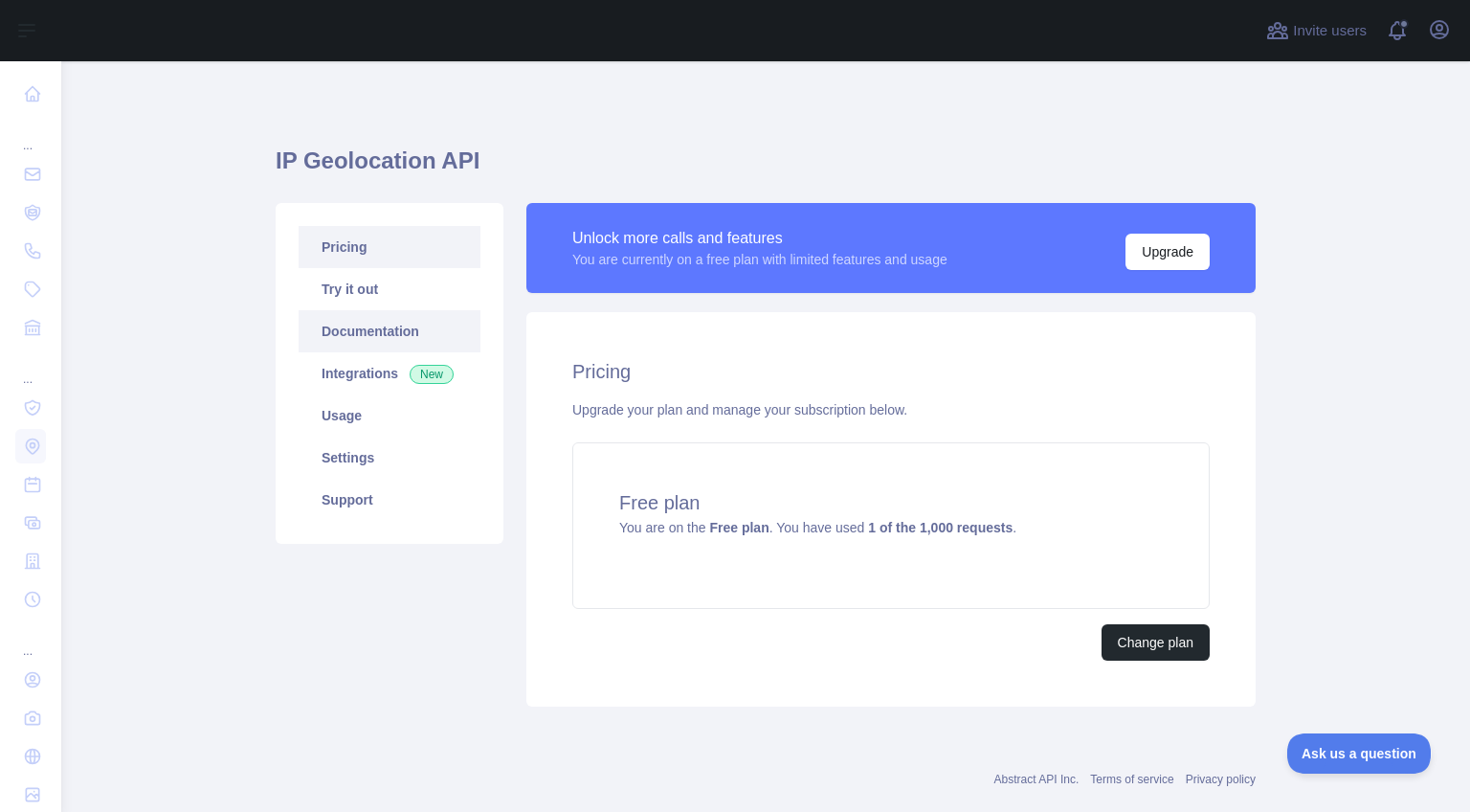
click at [380, 344] on link "Documentation" at bounding box center [388, 330] width 181 height 42
click at [509, 585] on div "Pricing Try it out Documentation Integrations New Usage Settings Support" at bounding box center [389, 454] width 251 height 503
click at [881, 506] on h4 "Free plan" at bounding box center [890, 502] width 543 height 26
click at [377, 323] on link "Documentation" at bounding box center [388, 330] width 181 height 42
